Goal: Find contact information: Find contact information

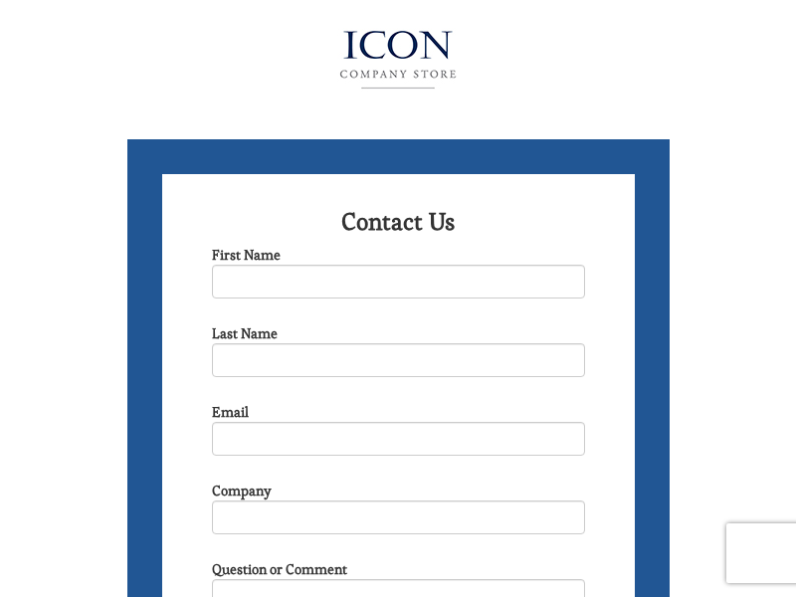
click at [398, 55] on img at bounding box center [397, 60] width 217 height 80
